Goal: Transaction & Acquisition: Subscribe to service/newsletter

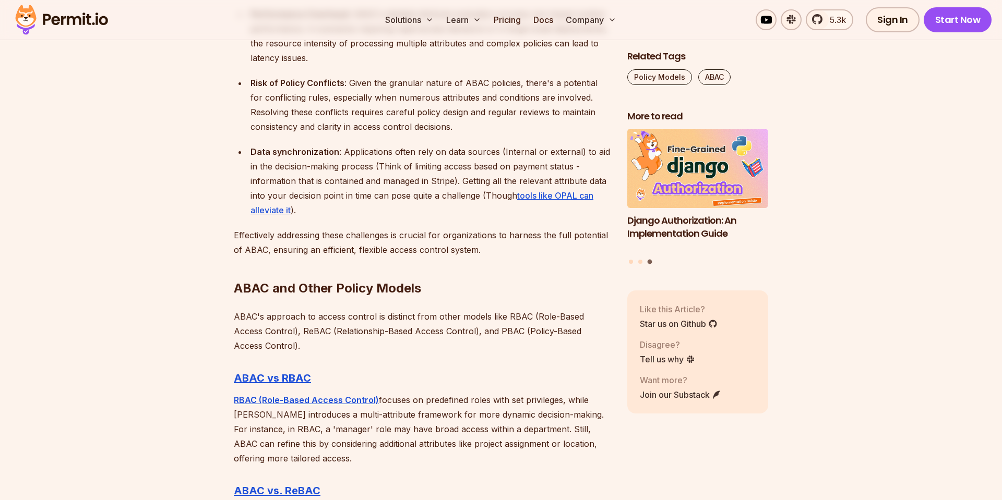
scroll to position [2988, 0]
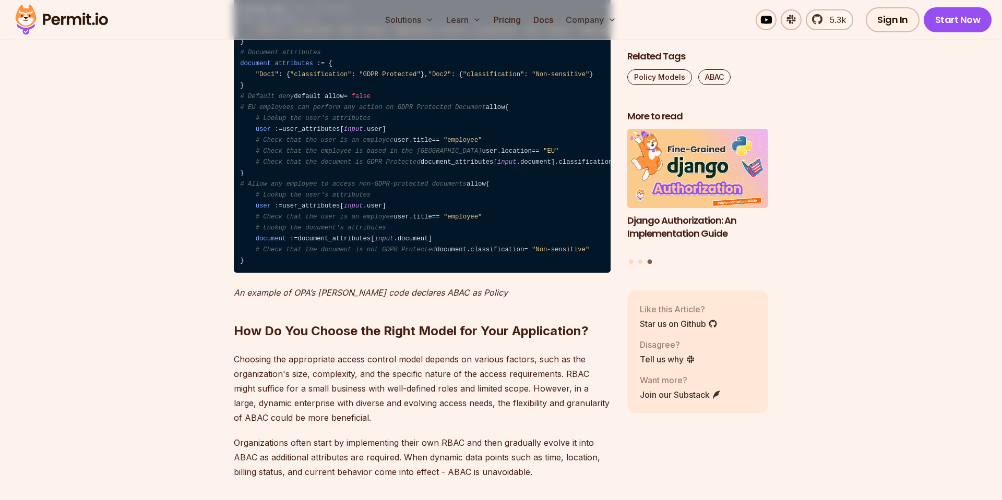
scroll to position [3472, 0]
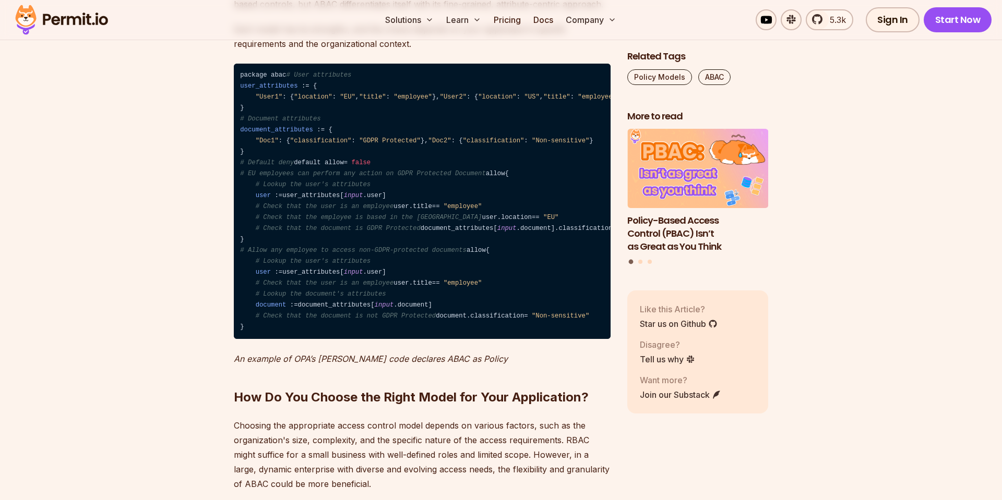
click at [333, 230] on code "package abac # User attributes user_attributes : = { "User1" : { "location" : "…" at bounding box center [422, 202] width 377 height 276
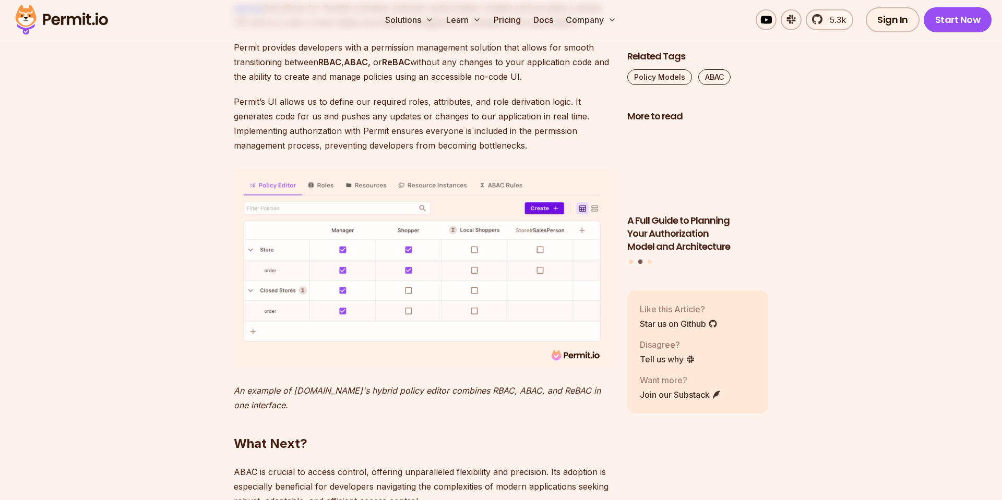
scroll to position [4173, 0]
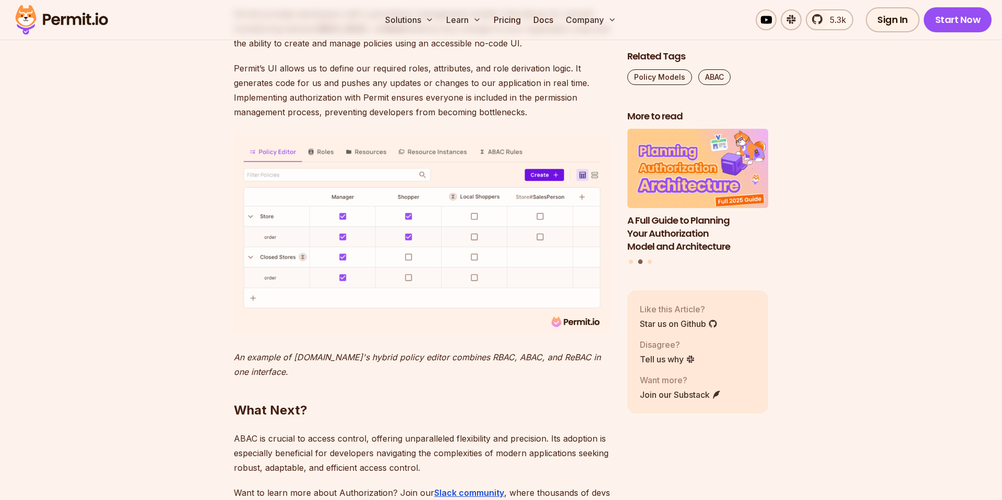
click at [367, 119] on p "Permit’s UI allows us to define our required roles, attributes, and role deriva…" at bounding box center [422, 90] width 377 height 58
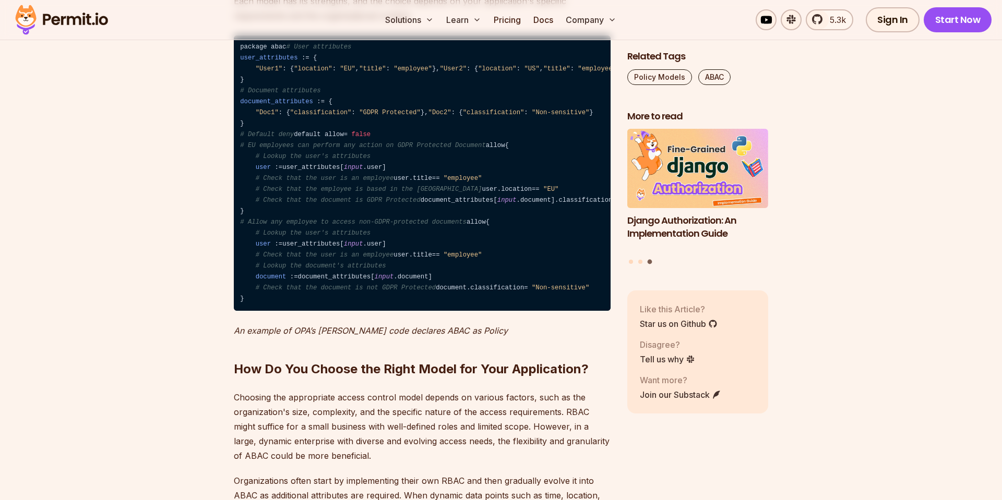
scroll to position [3341, 0]
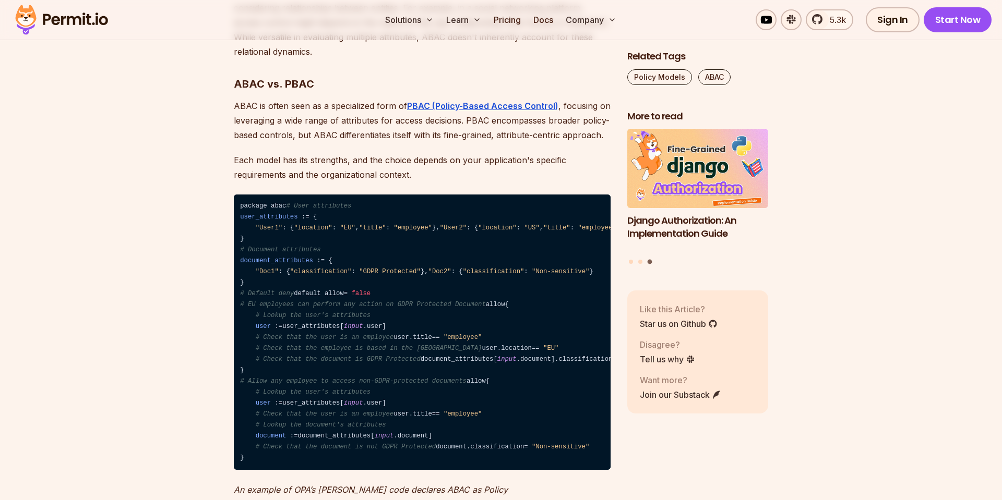
click at [348, 291] on code "package abac # User attributes user_attributes : = { "User1" : { "location" : "…" at bounding box center [422, 333] width 377 height 276
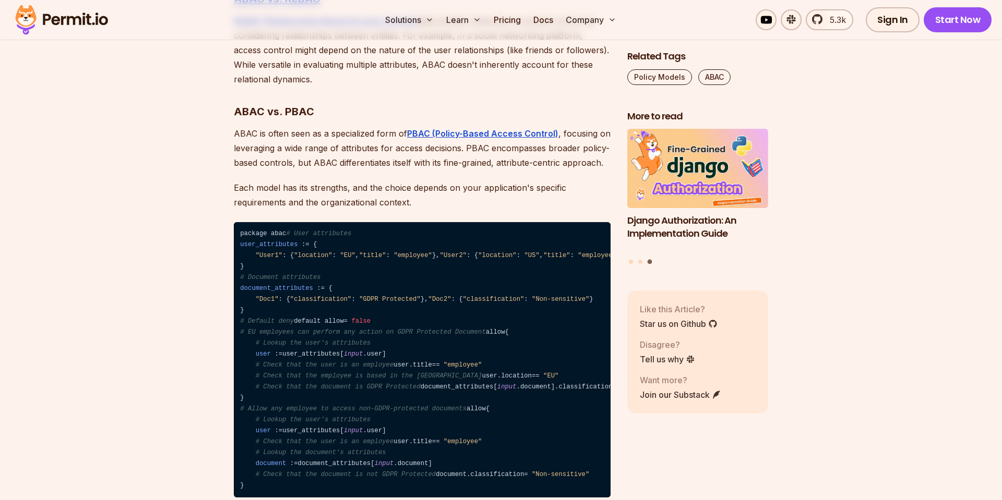
scroll to position [3315, 0]
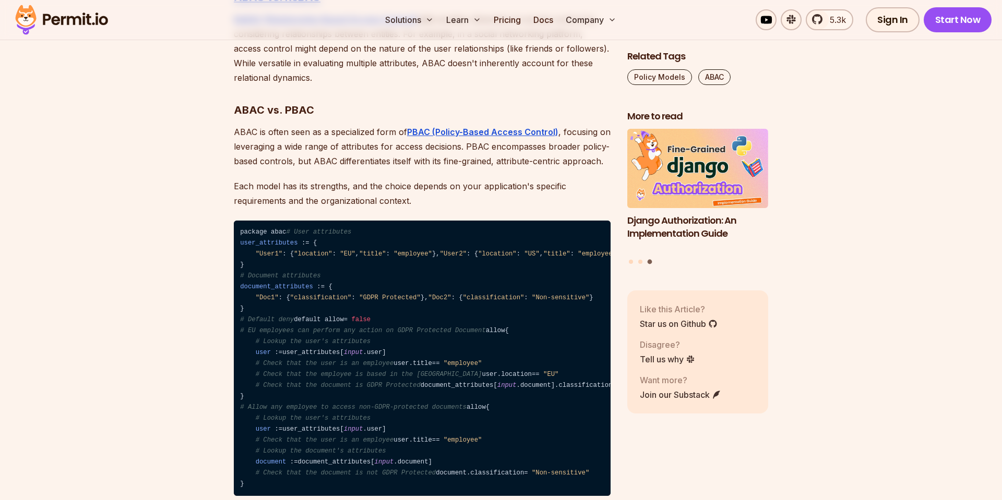
click at [370, 249] on code "package abac # User attributes user_attributes : = { "User1" : { "location" : "…" at bounding box center [422, 359] width 377 height 276
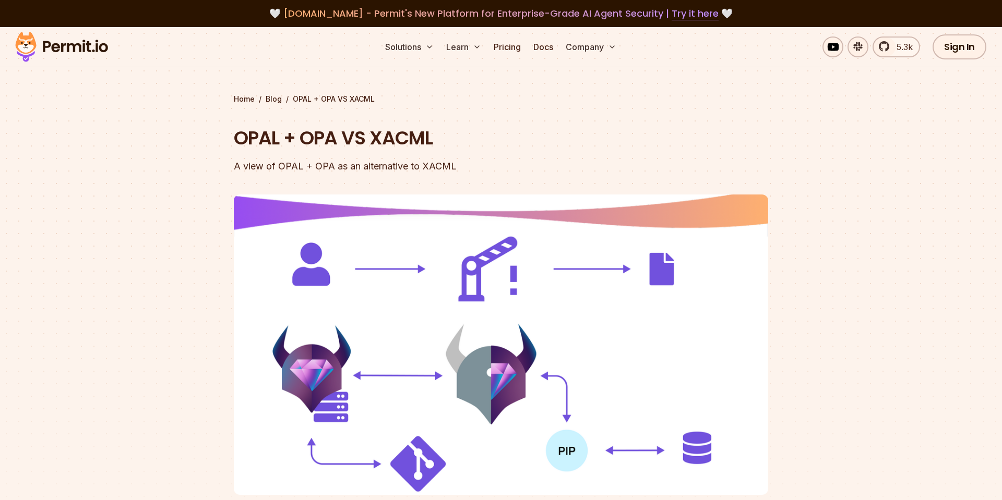
click at [616, 126] on h1 "OPAL + OPA VS XACML" at bounding box center [434, 138] width 401 height 26
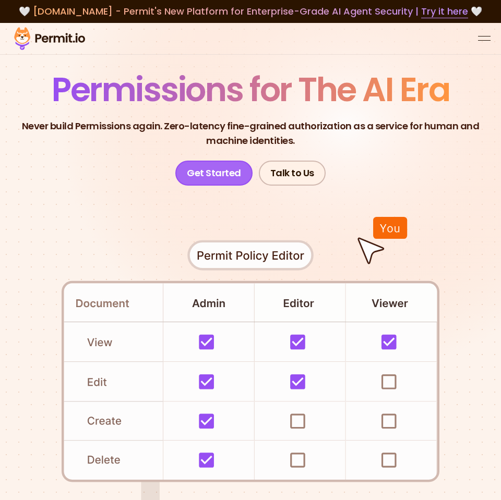
click at [205, 179] on link "Get Started" at bounding box center [213, 173] width 77 height 25
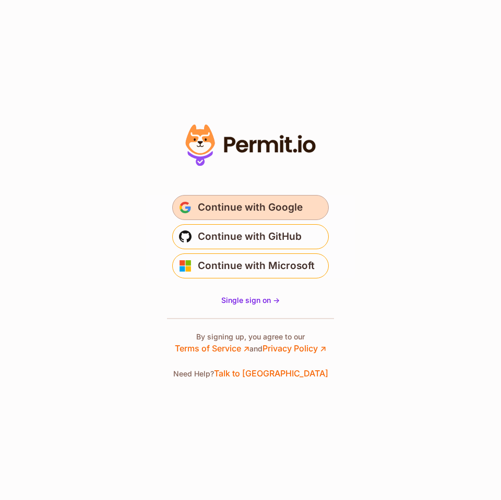
click at [208, 207] on span "Continue with Google" at bounding box center [250, 207] width 105 height 17
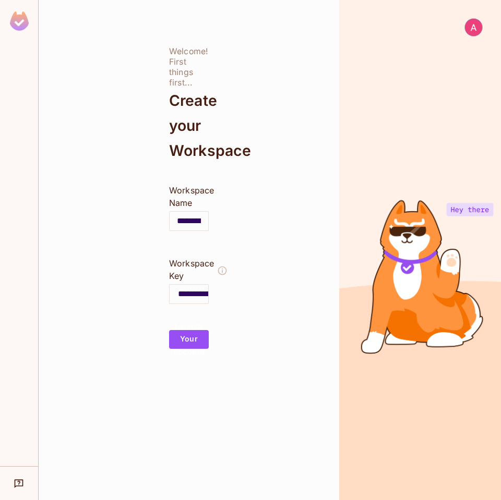
click at [196, 228] on input "**********" at bounding box center [189, 221] width 39 height 29
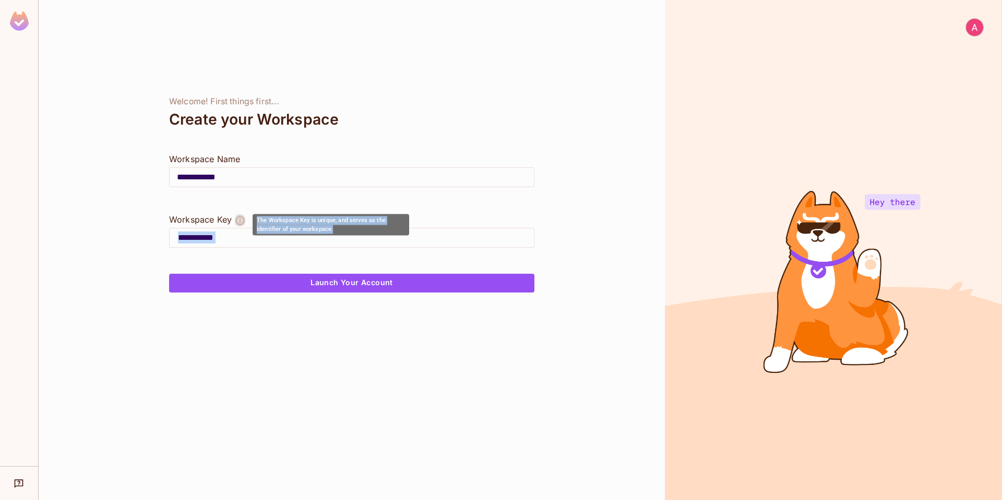
click at [245, 236] on body "**********" at bounding box center [501, 250] width 1002 height 500
click at [245, 236] on input "**********" at bounding box center [356, 238] width 356 height 17
type input "********"
click at [260, 174] on input "**********" at bounding box center [352, 177] width 364 height 29
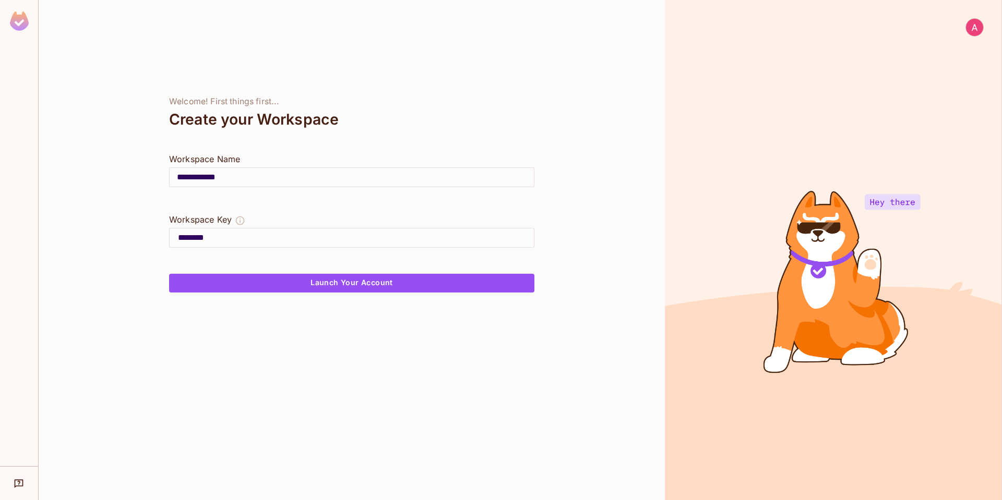
click at [260, 174] on input "**********" at bounding box center [352, 177] width 364 height 29
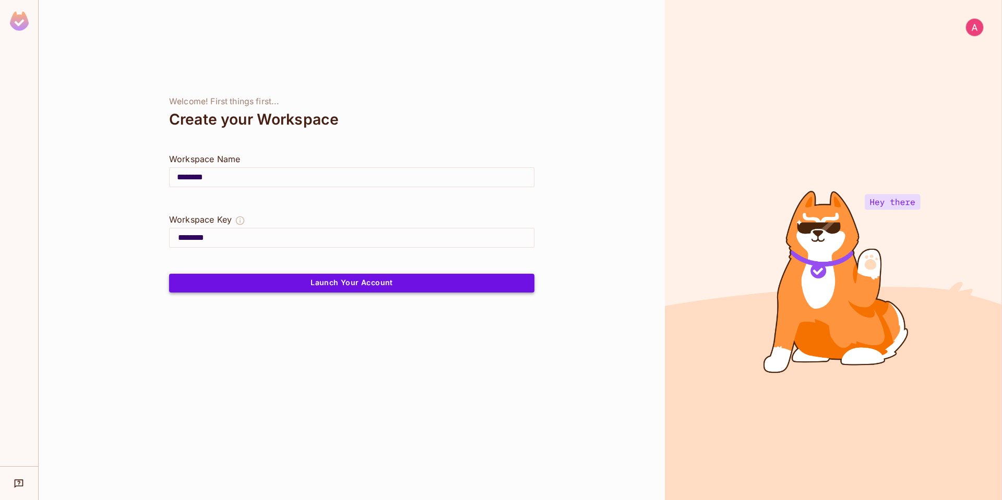
type input "********"
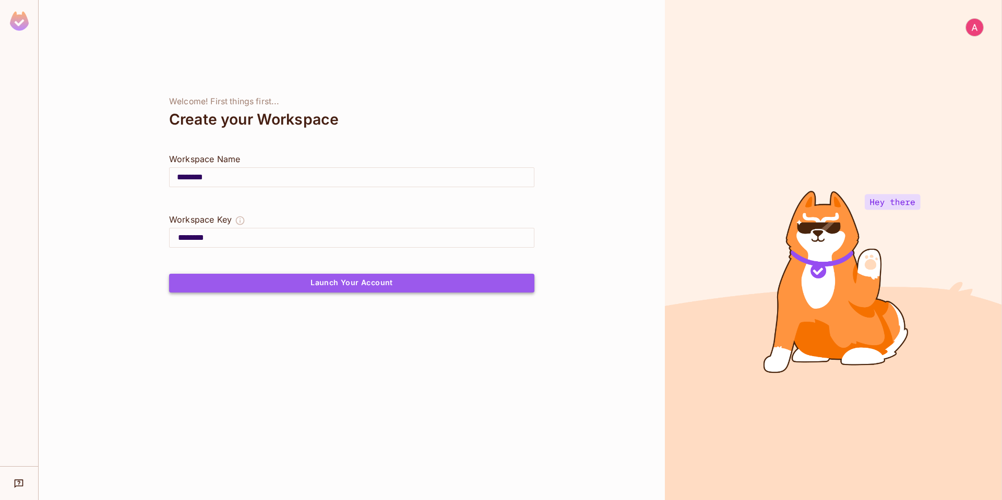
click at [259, 280] on button "Launch Your Account" at bounding box center [351, 283] width 365 height 19
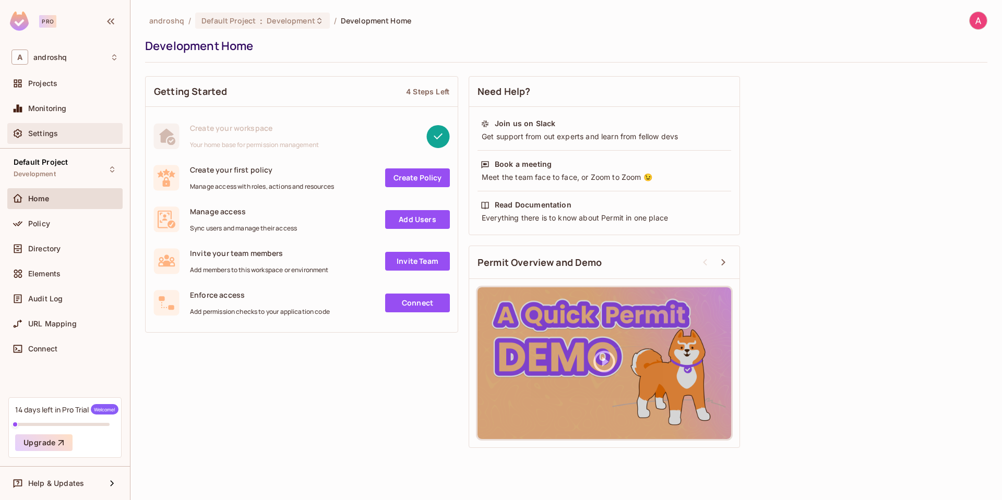
click at [56, 132] on span "Settings" at bounding box center [43, 133] width 30 height 8
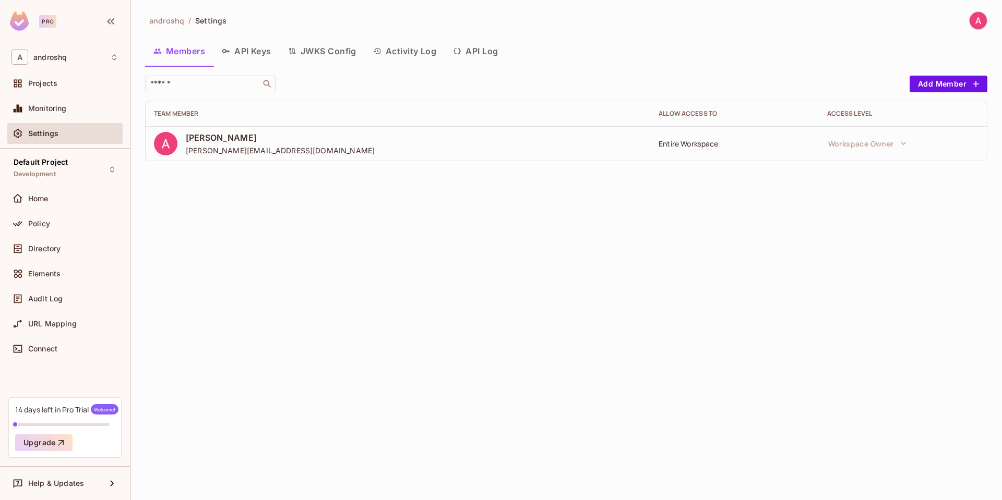
click at [239, 56] on button "API Keys" at bounding box center [246, 51] width 66 height 26
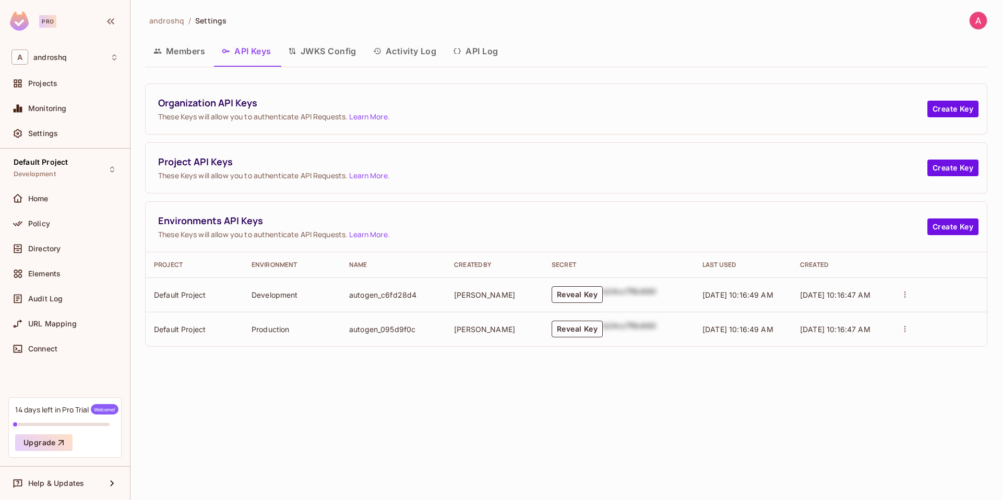
click at [337, 53] on button "JWKS Config" at bounding box center [322, 51] width 85 height 26
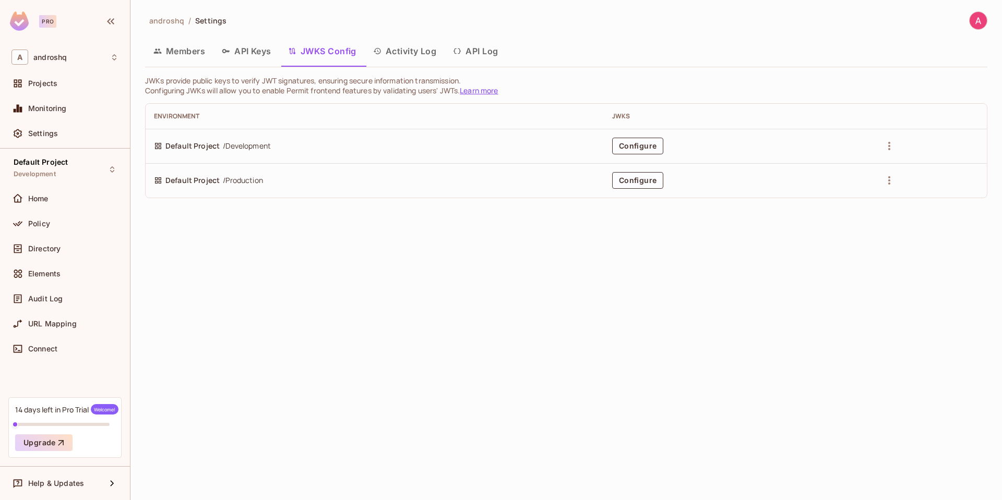
click at [442, 46] on button "Activity Log" at bounding box center [405, 51] width 80 height 26
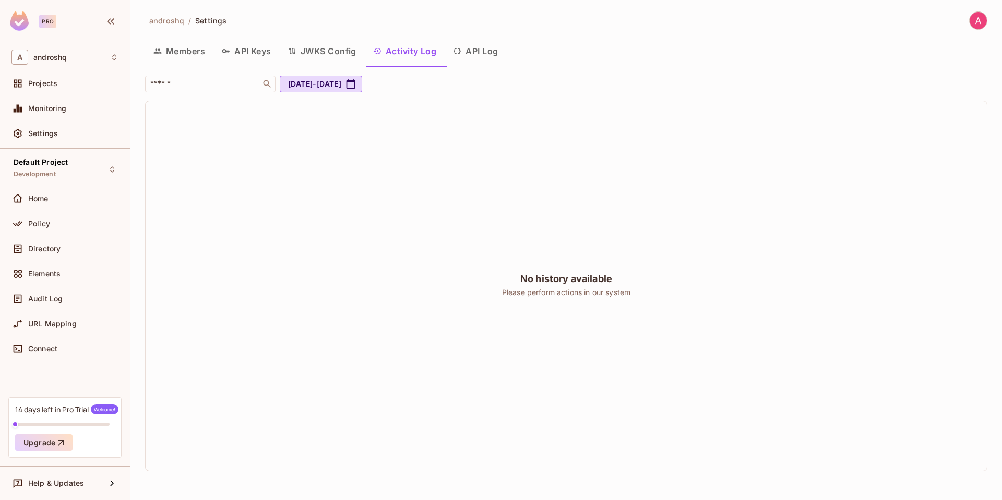
click at [468, 50] on button "API Log" at bounding box center [475, 51] width 62 height 26
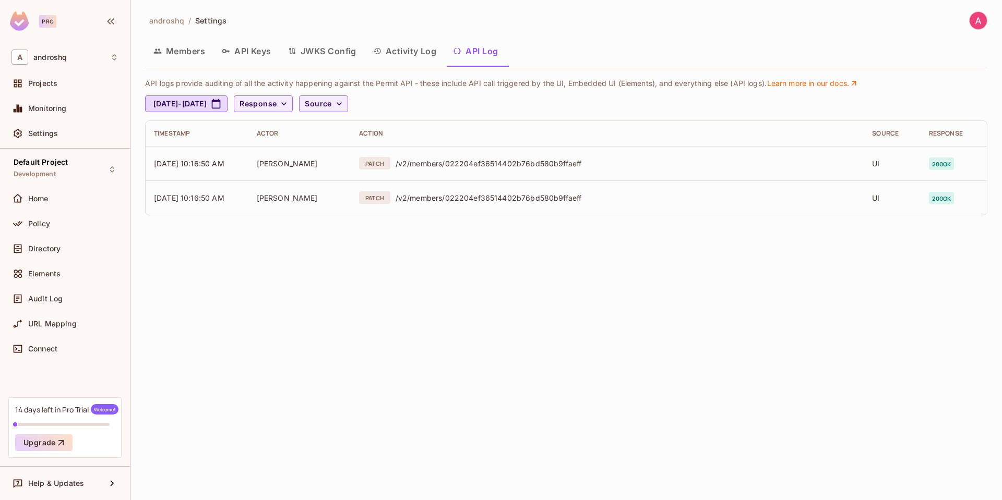
click at [182, 61] on button "Members" at bounding box center [179, 51] width 68 height 26
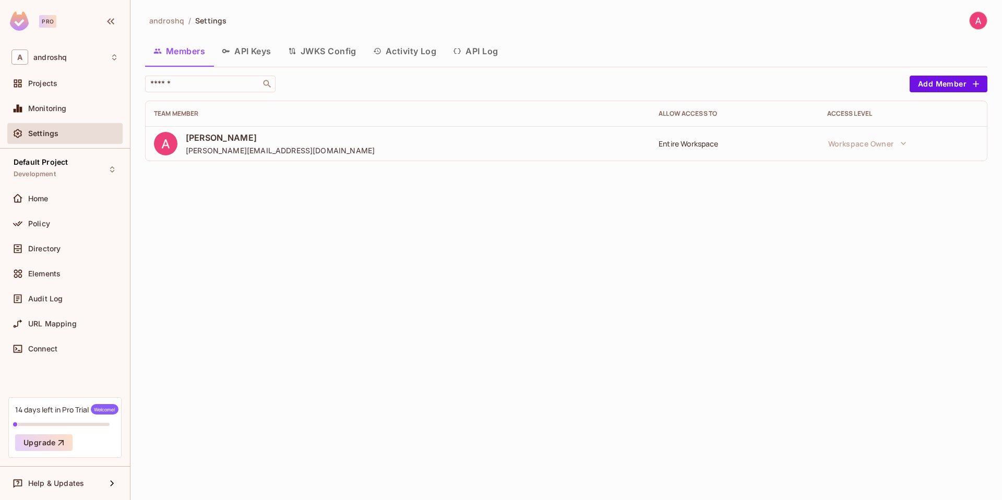
click at [309, 53] on button "JWKS Config" at bounding box center [322, 51] width 85 height 26
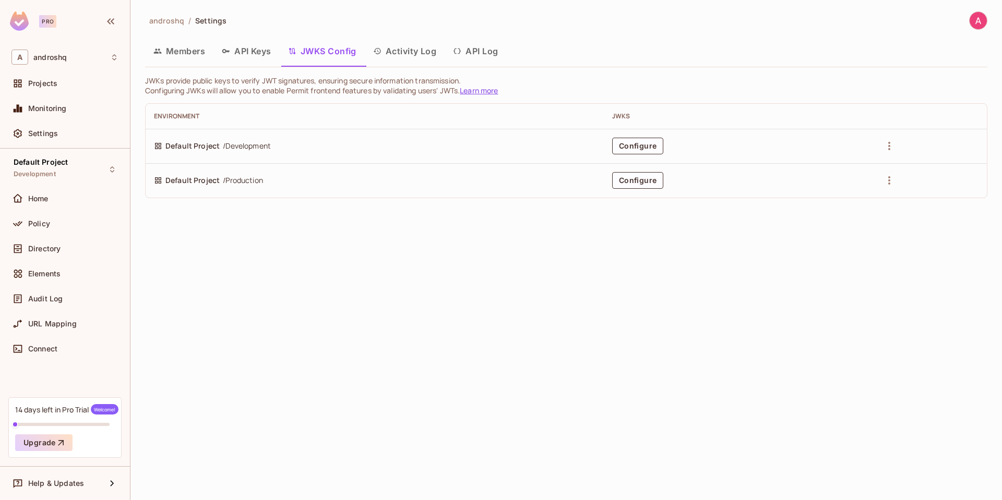
click at [486, 94] on link "Learn more" at bounding box center [479, 91] width 38 height 10
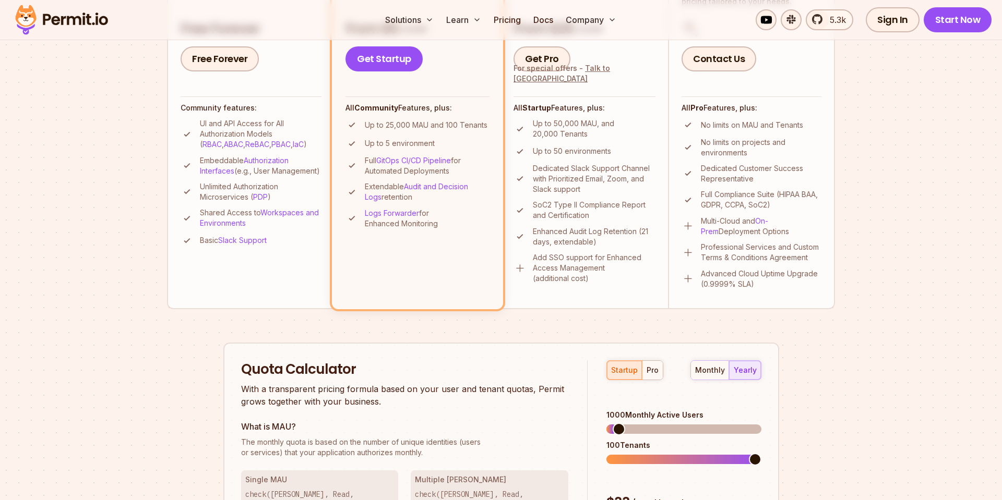
scroll to position [598, 0]
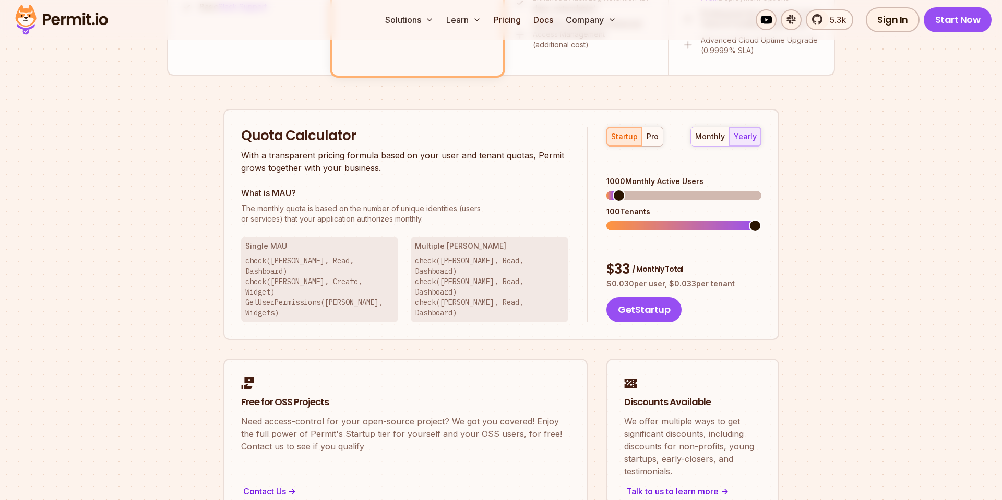
click at [534, 212] on span "The monthly quota is based on the number of unique identities (users" at bounding box center [405, 208] width 328 height 10
click at [625, 139] on div "startup pro" at bounding box center [634, 137] width 57 height 20
click at [656, 220] on div "startup pro monthly yearly 1000 Monthly Active Users 100 Tenants $ 33 / Monthly…" at bounding box center [673, 225] width 173 height 196
click at [608, 221] on span at bounding box center [683, 225] width 154 height 9
click at [595, 185] on div "startup pro monthly yearly 100 Monthly Active Users 10 Tenants $ 5 / Monthly To…" at bounding box center [673, 225] width 173 height 196
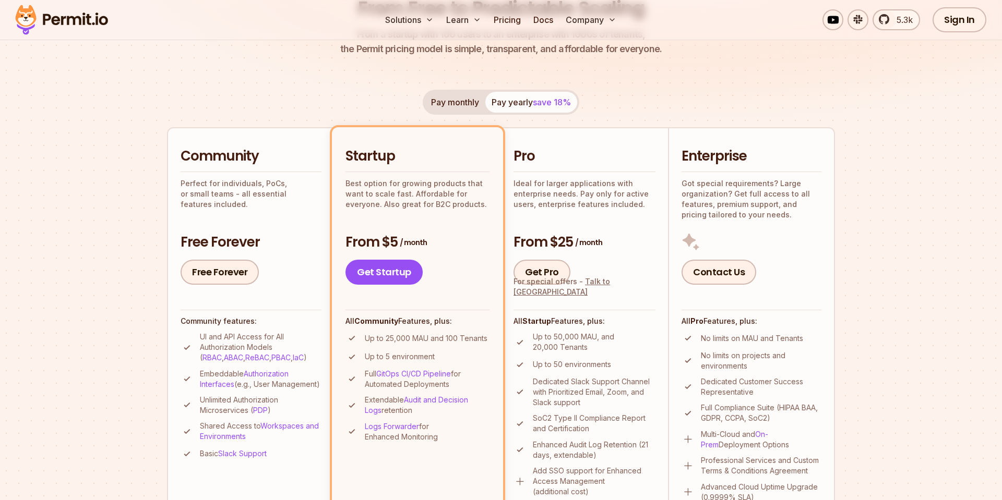
scroll to position [0, 0]
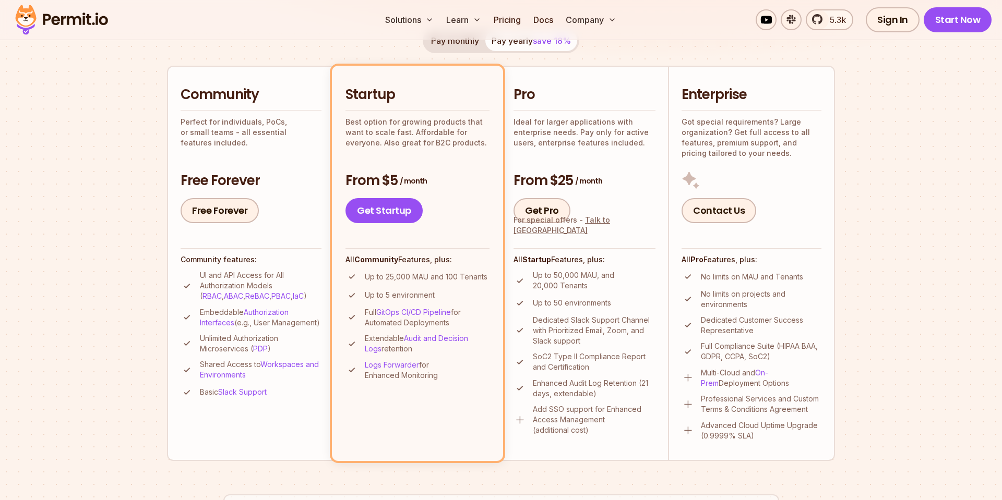
scroll to position [213, 0]
click at [383, 296] on p "Up to 5 environment" at bounding box center [400, 295] width 70 height 10
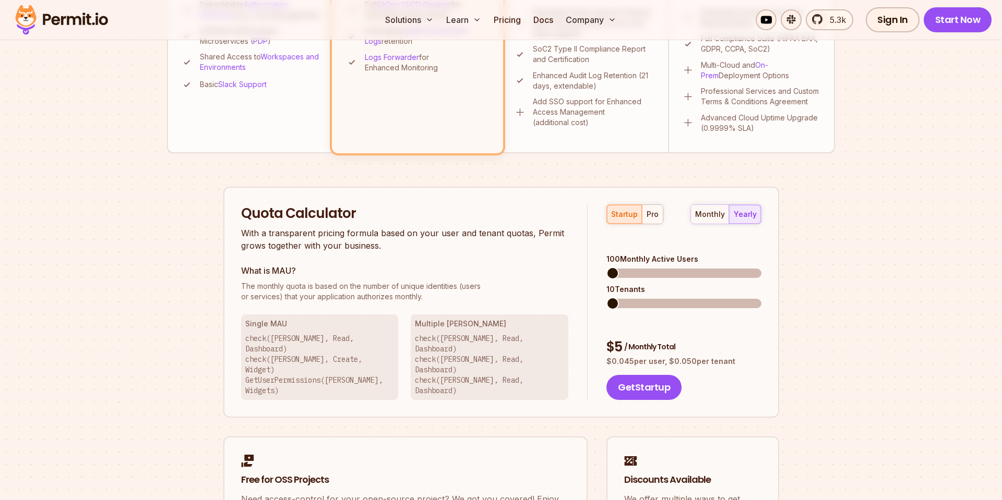
scroll to position [640, 0]
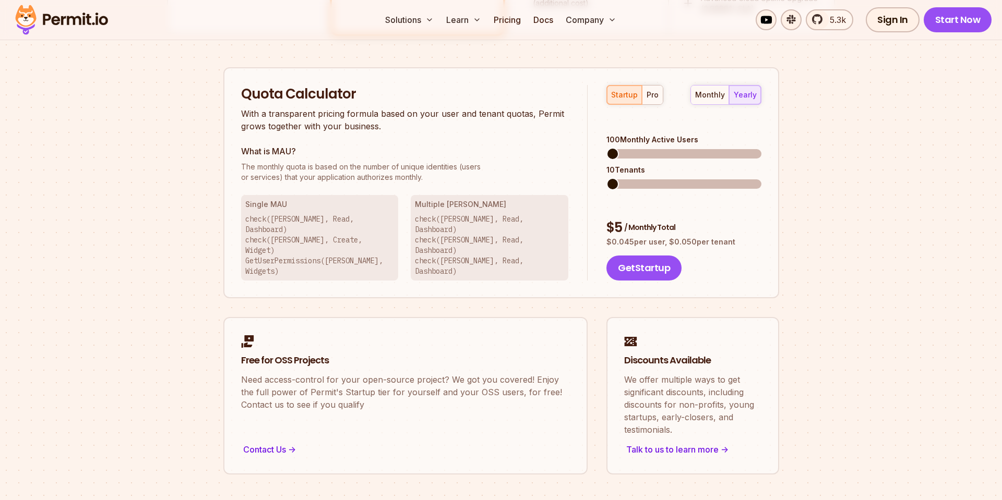
click at [333, 249] on div "Quota Calculator With a transparent pricing formula based on your user and tena…" at bounding box center [501, 183] width 556 height 232
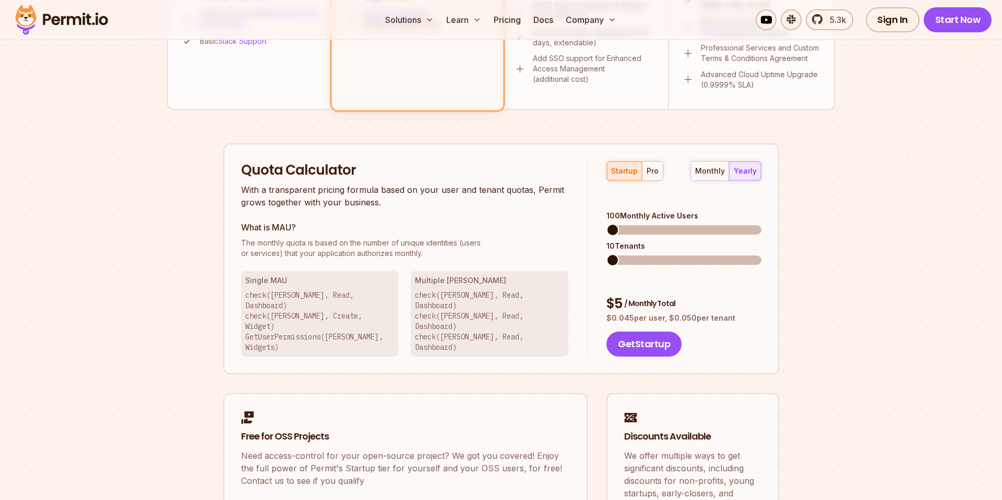
scroll to position [563, 0]
